Goal: Check status: Check status

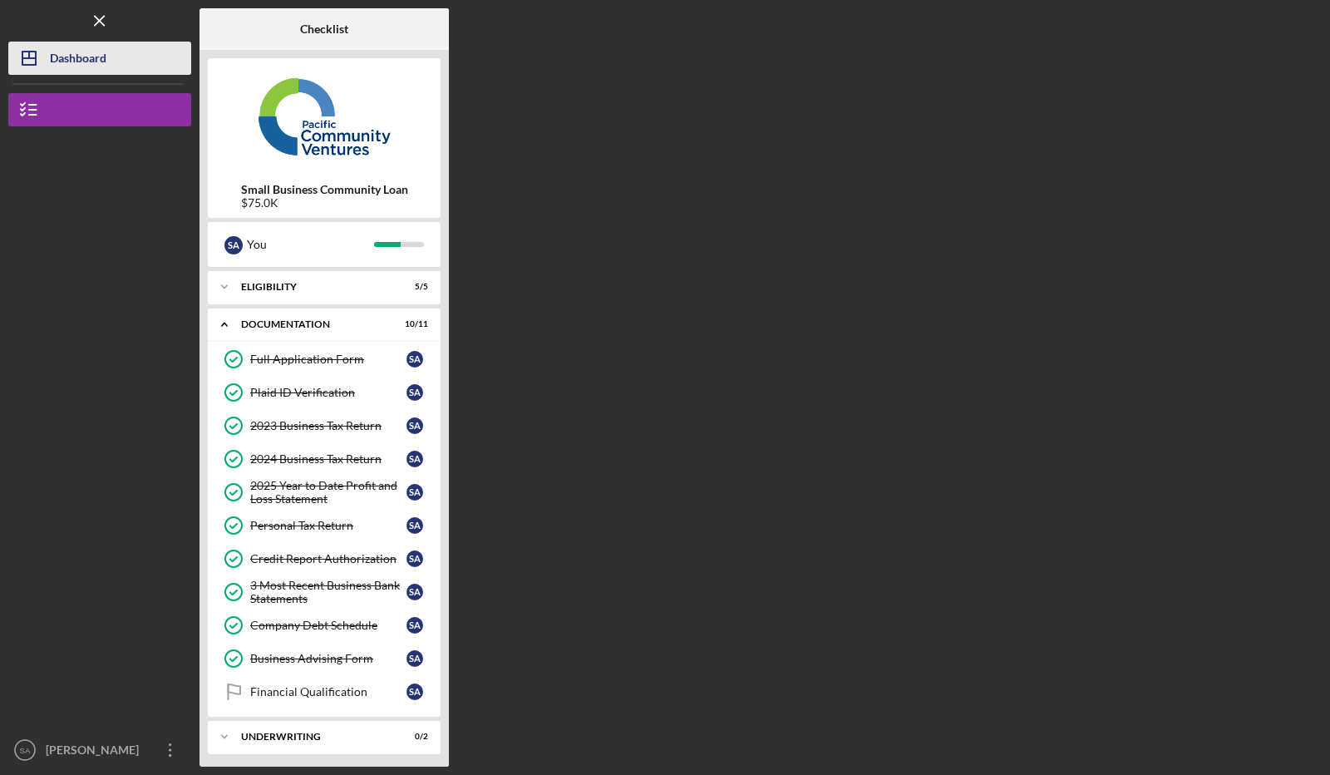
click at [83, 66] on div "Dashboard" at bounding box center [78, 60] width 57 height 37
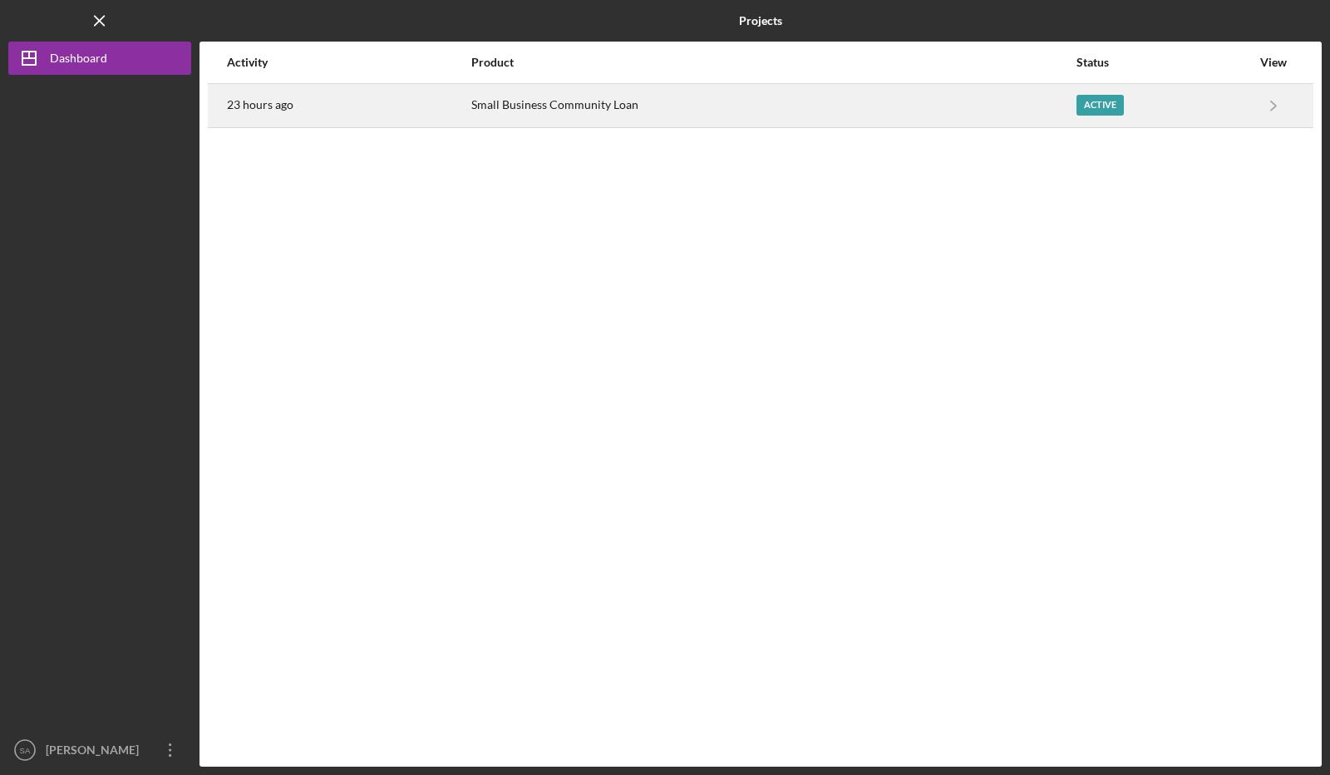
click at [1226, 101] on div "Active" at bounding box center [1163, 106] width 175 height 42
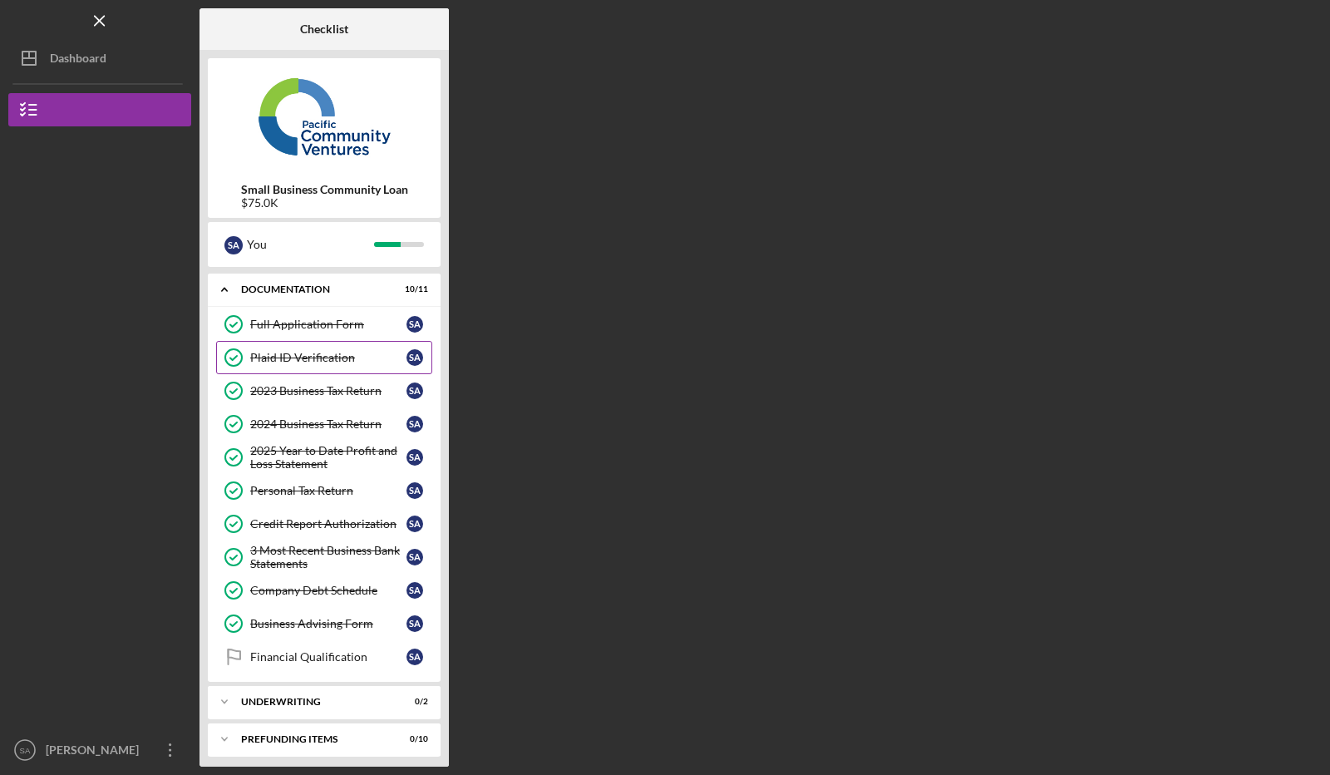
scroll to position [35, 0]
click at [95, 66] on div "Dashboard" at bounding box center [78, 60] width 57 height 37
